Goal: Task Accomplishment & Management: Use online tool/utility

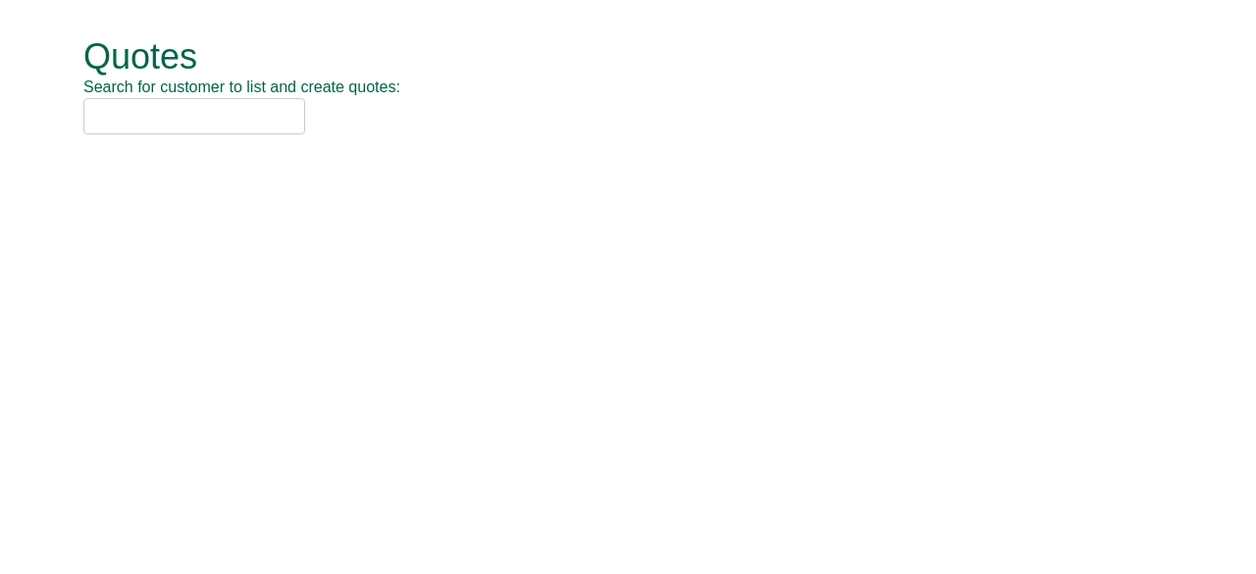
click at [172, 121] on input "text" at bounding box center [194, 116] width 222 height 36
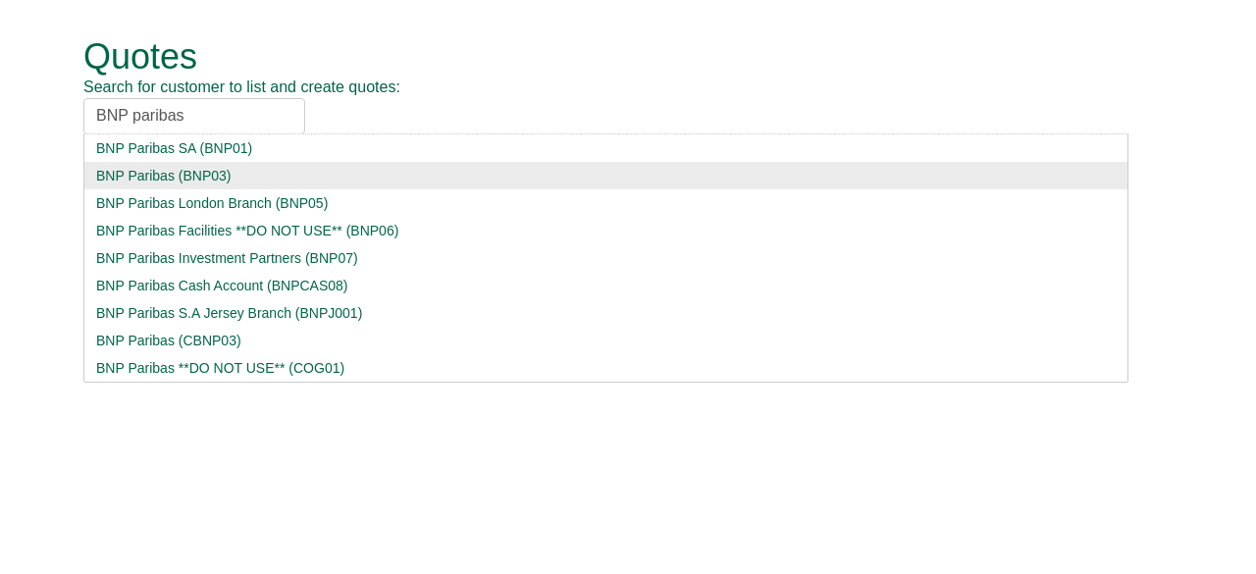
type input "BNP paribas"
click at [186, 175] on div "BNP Paribas (BNP03)" at bounding box center [605, 176] width 1019 height 20
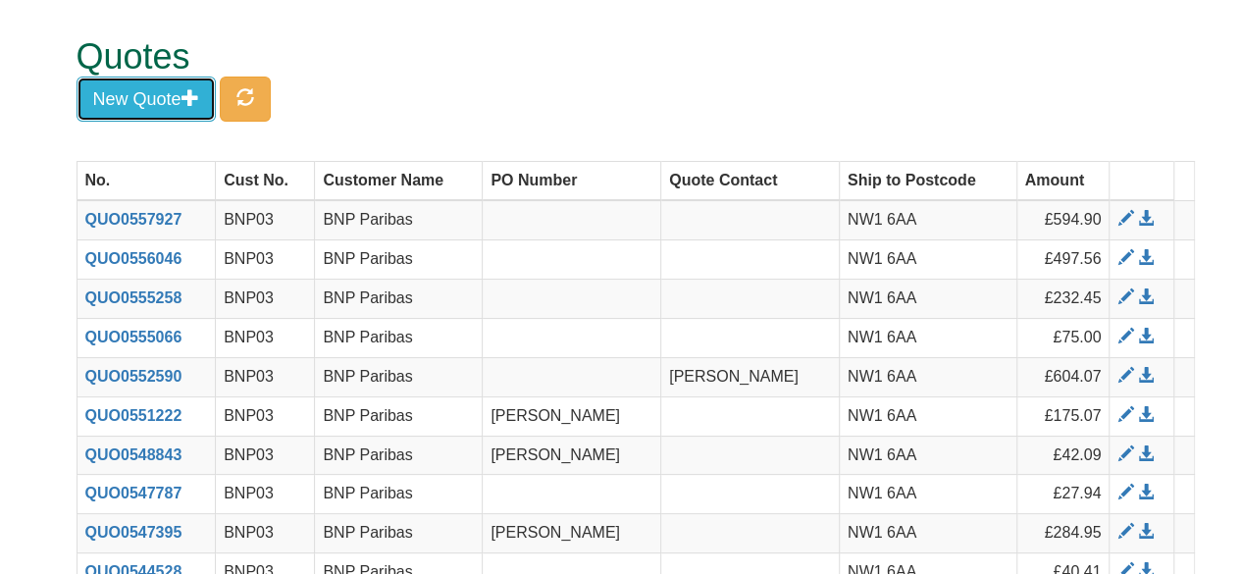
click at [137, 94] on button "New Quote" at bounding box center [146, 99] width 139 height 45
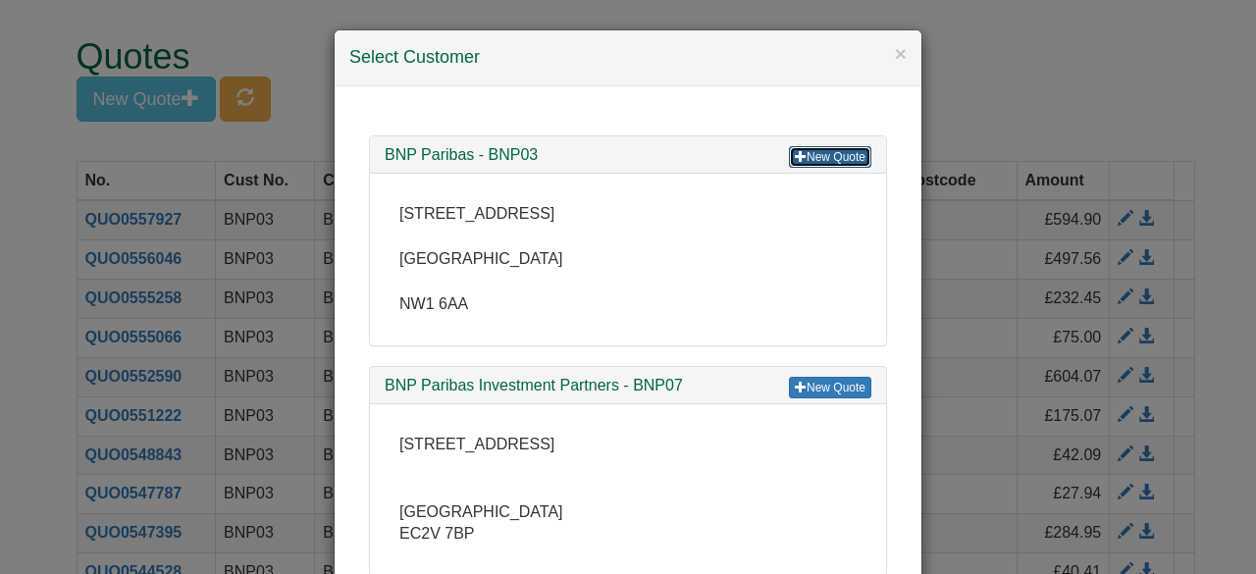
click at [795, 150] on span at bounding box center [801, 156] width 12 height 12
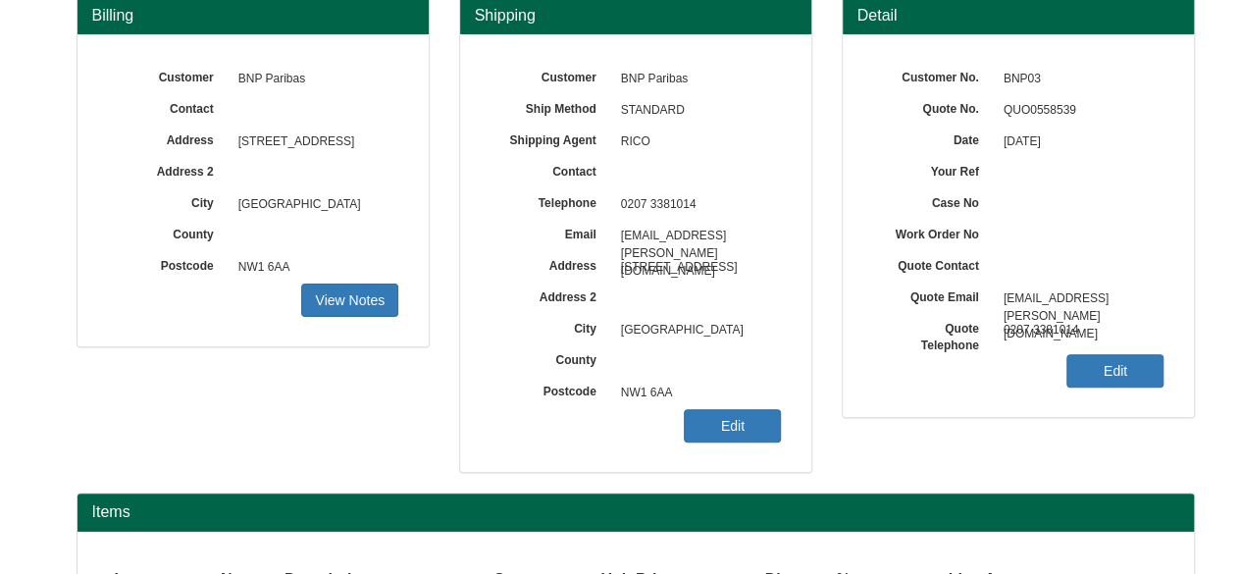
scroll to position [121, 0]
